Goal: Navigation & Orientation: Find specific page/section

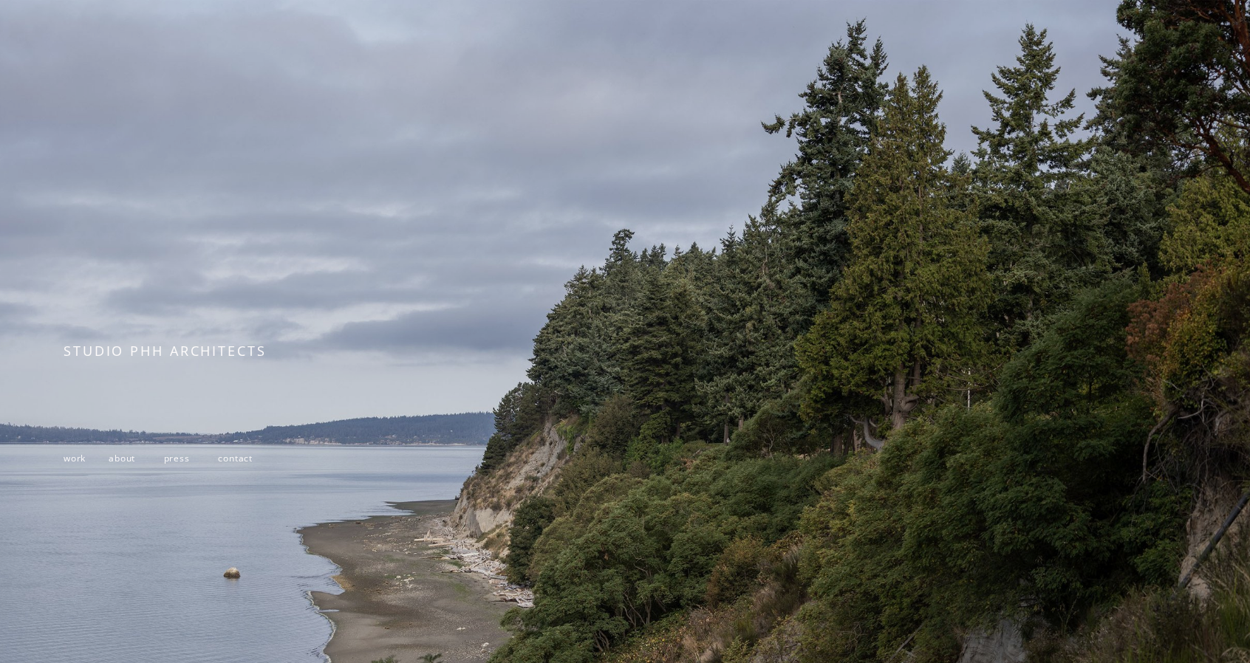
click at [69, 460] on span "work" at bounding box center [75, 458] width 22 height 13
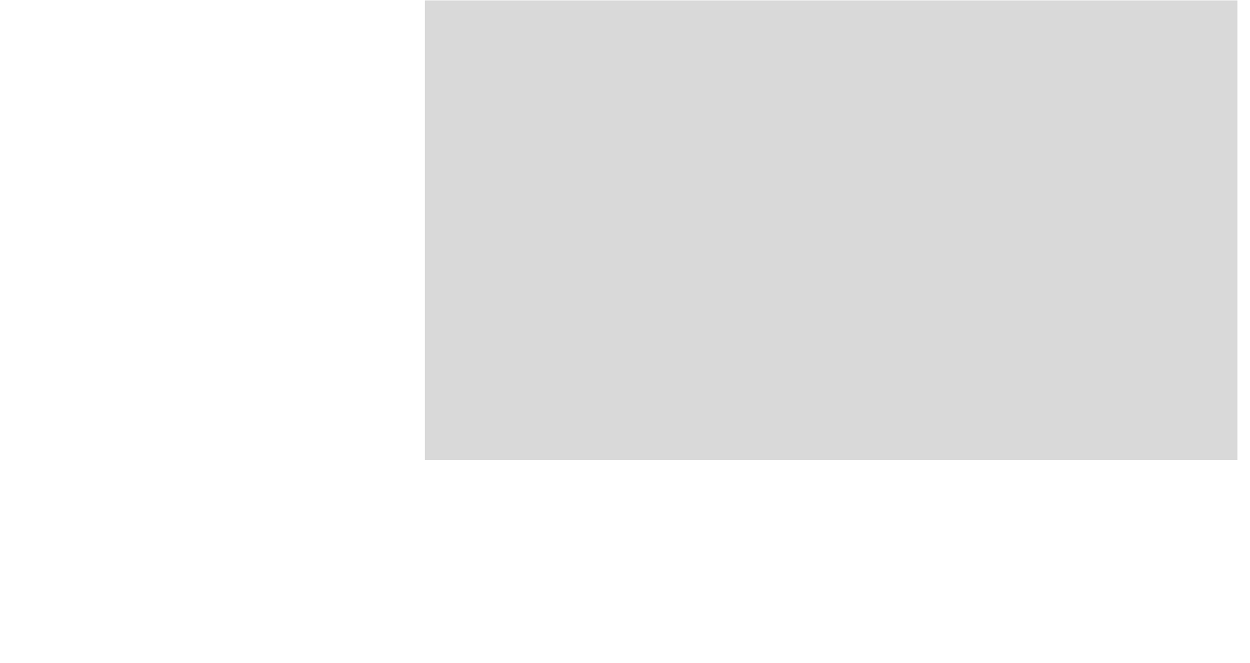
scroll to position [1182, 0]
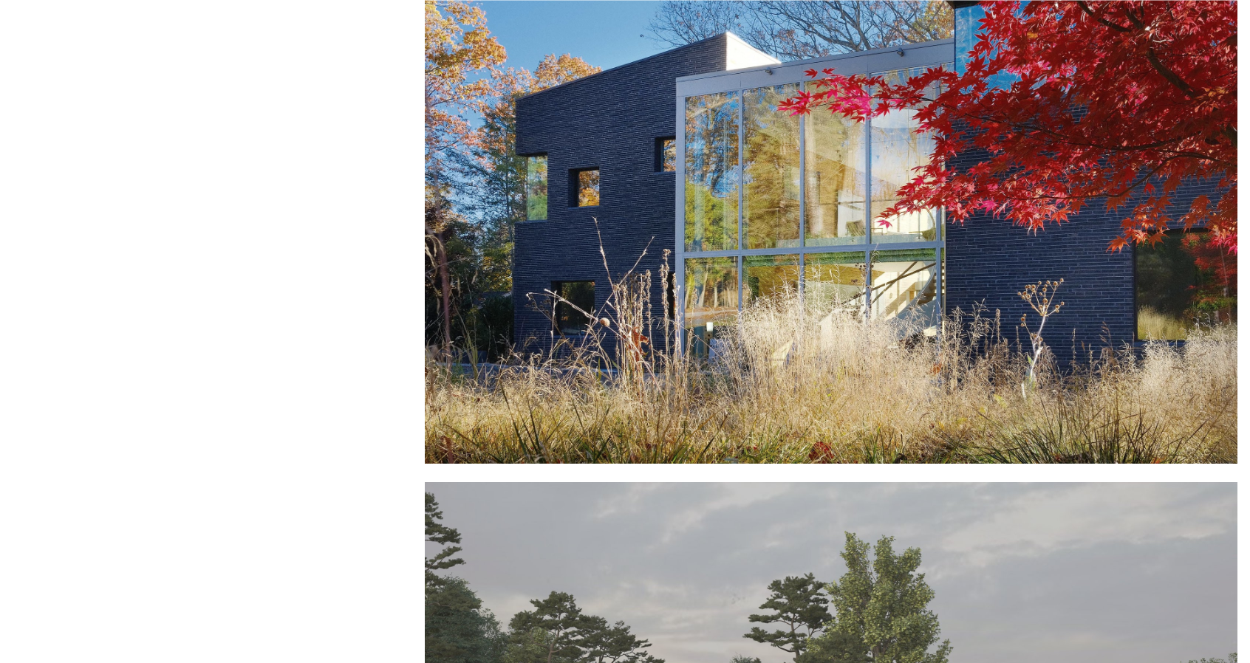
click at [971, 225] on div at bounding box center [831, 204] width 813 height 519
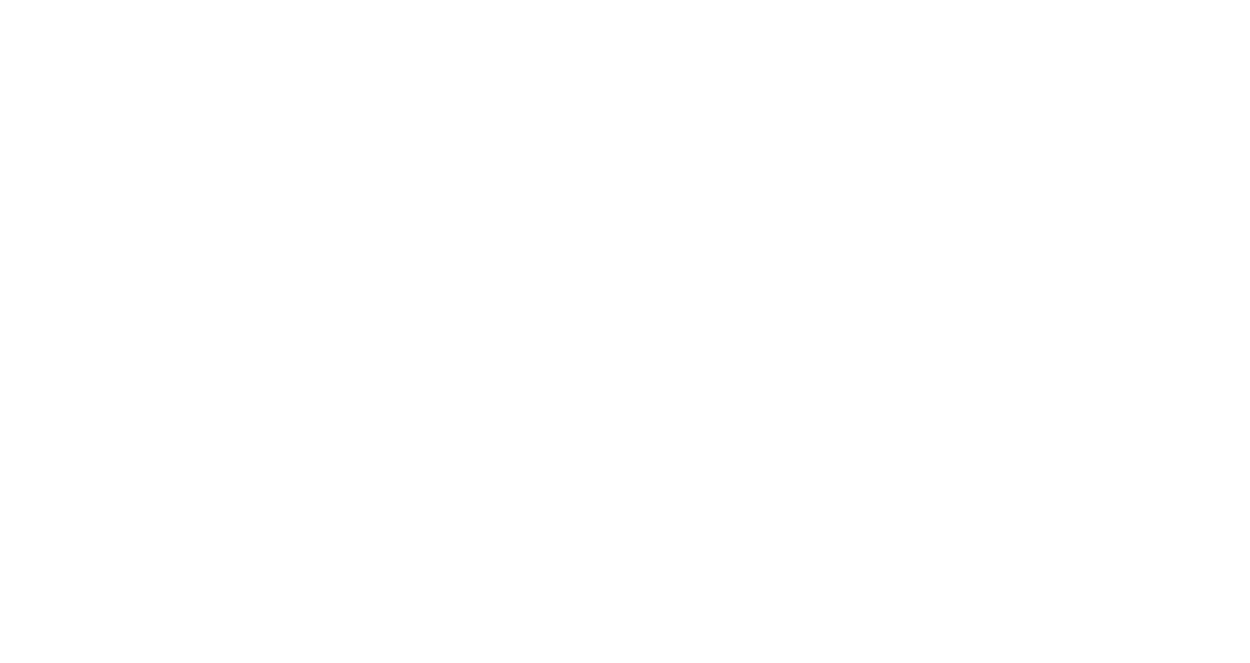
scroll to position [3989, 0]
